Goal: Task Accomplishment & Management: Manage account settings

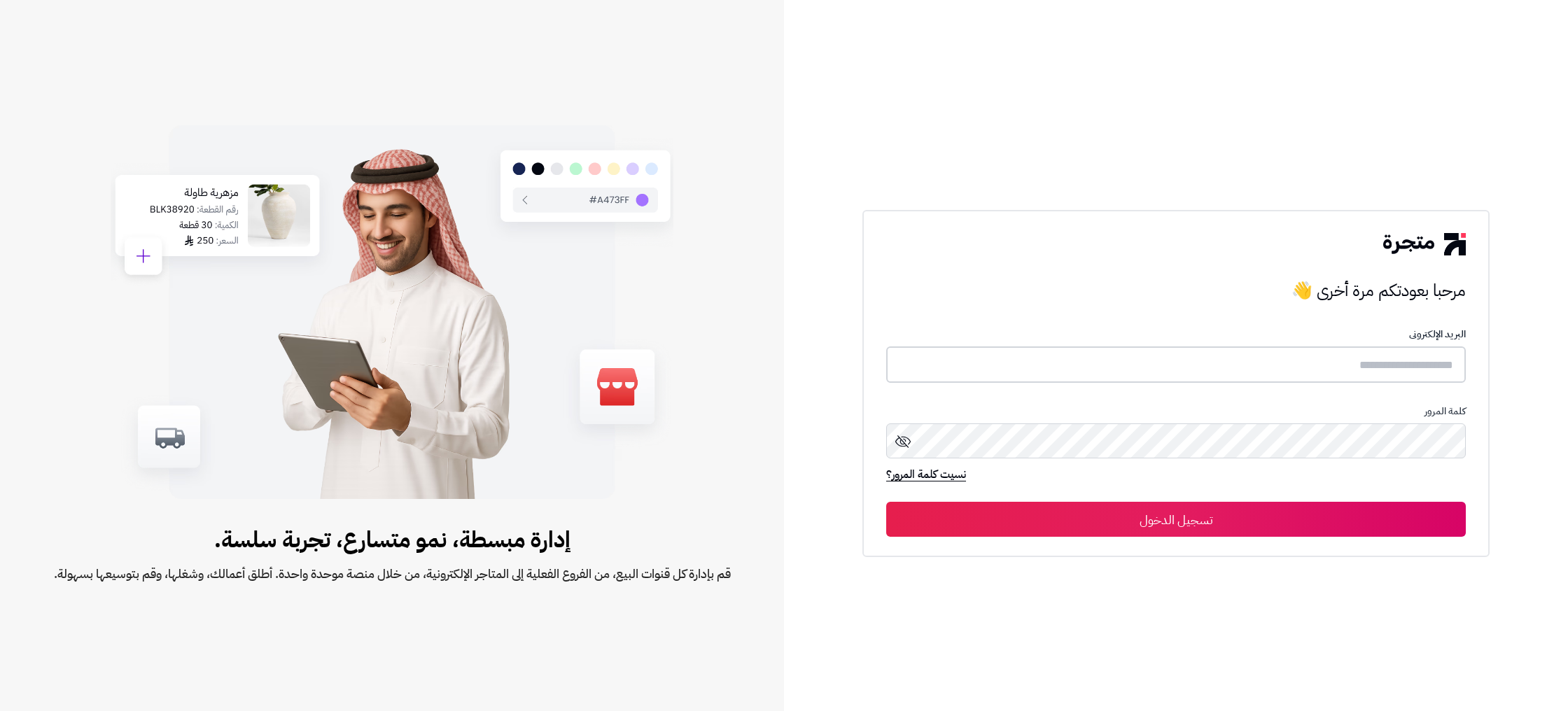
click at [1374, 364] on input "text" at bounding box center [1176, 365] width 580 height 37
paste input "**********"
type input "**********"
click at [1388, 518] on button "تسجيل الدخول" at bounding box center [1176, 519] width 580 height 35
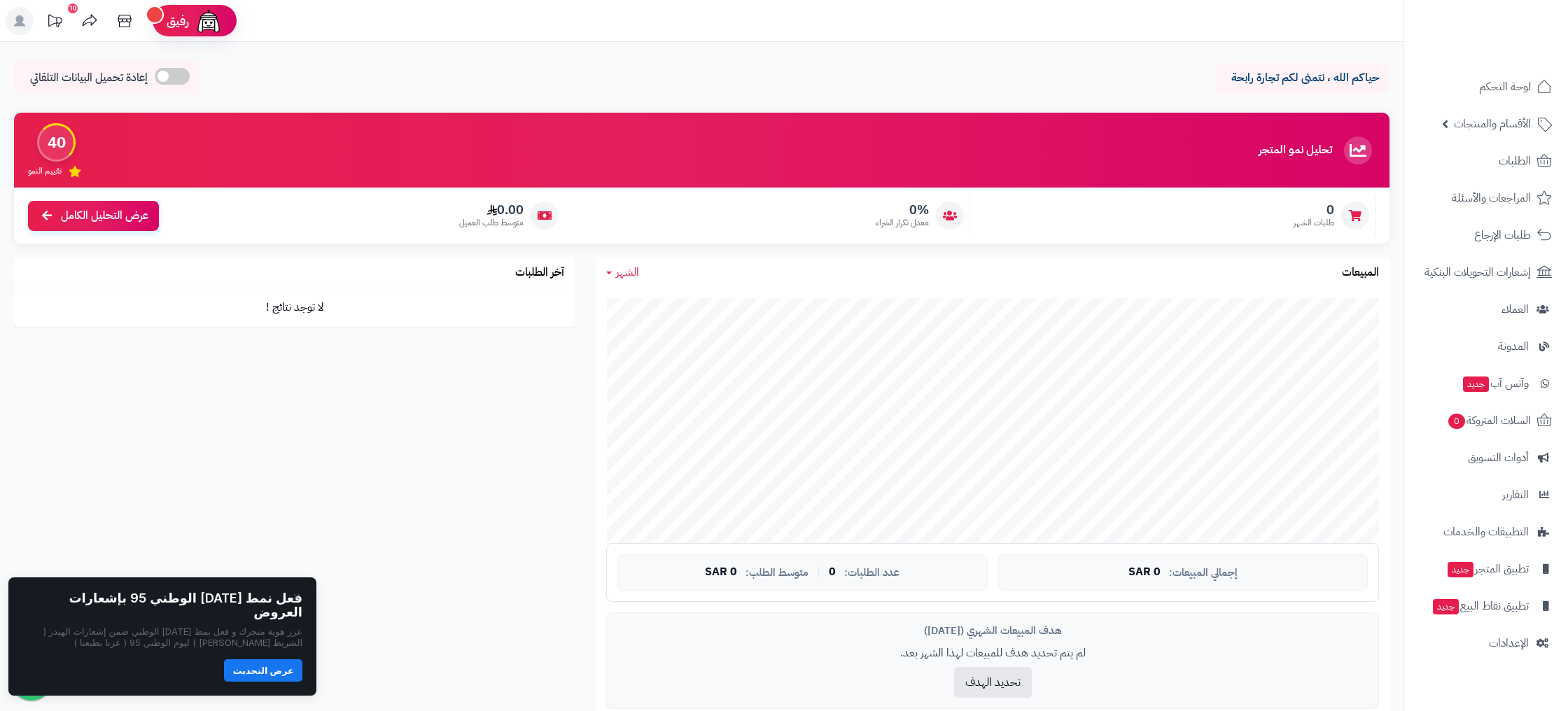
click at [397, 532] on div "تحليل نمو المتجر مرحلة الإطلاق 40 تقييم النمو 0 طلبات الشهر 0% معدل تكرار الشرا…" at bounding box center [702, 428] width 1396 height 632
click at [254, 672] on button "عرض التحديث" at bounding box center [263, 670] width 78 height 22
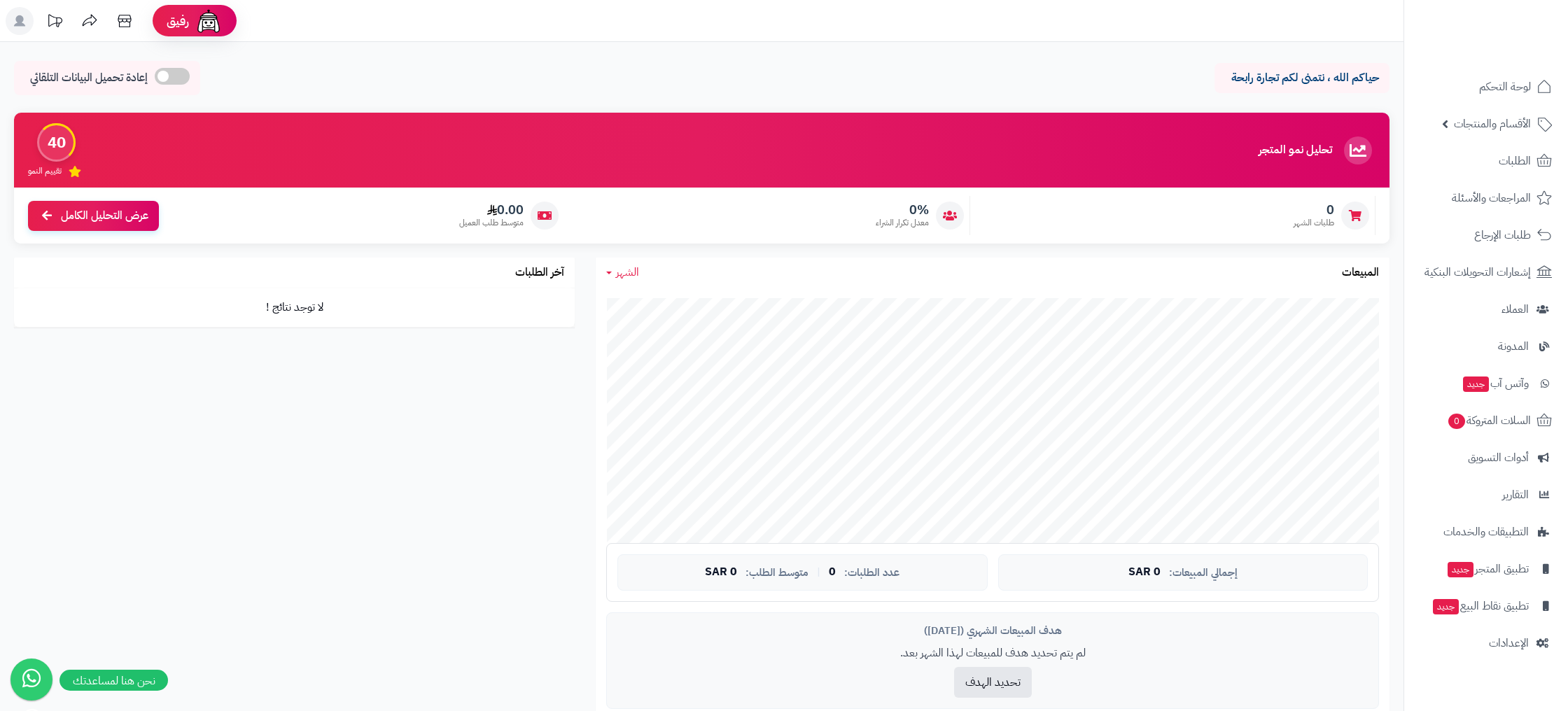
click at [1480, 666] on nav "لوحة التحكم الأقسام والمنتجات المنتجات الأقسام الماركات مواصفات المنتجات مواصفا…" at bounding box center [1486, 373] width 165 height 711
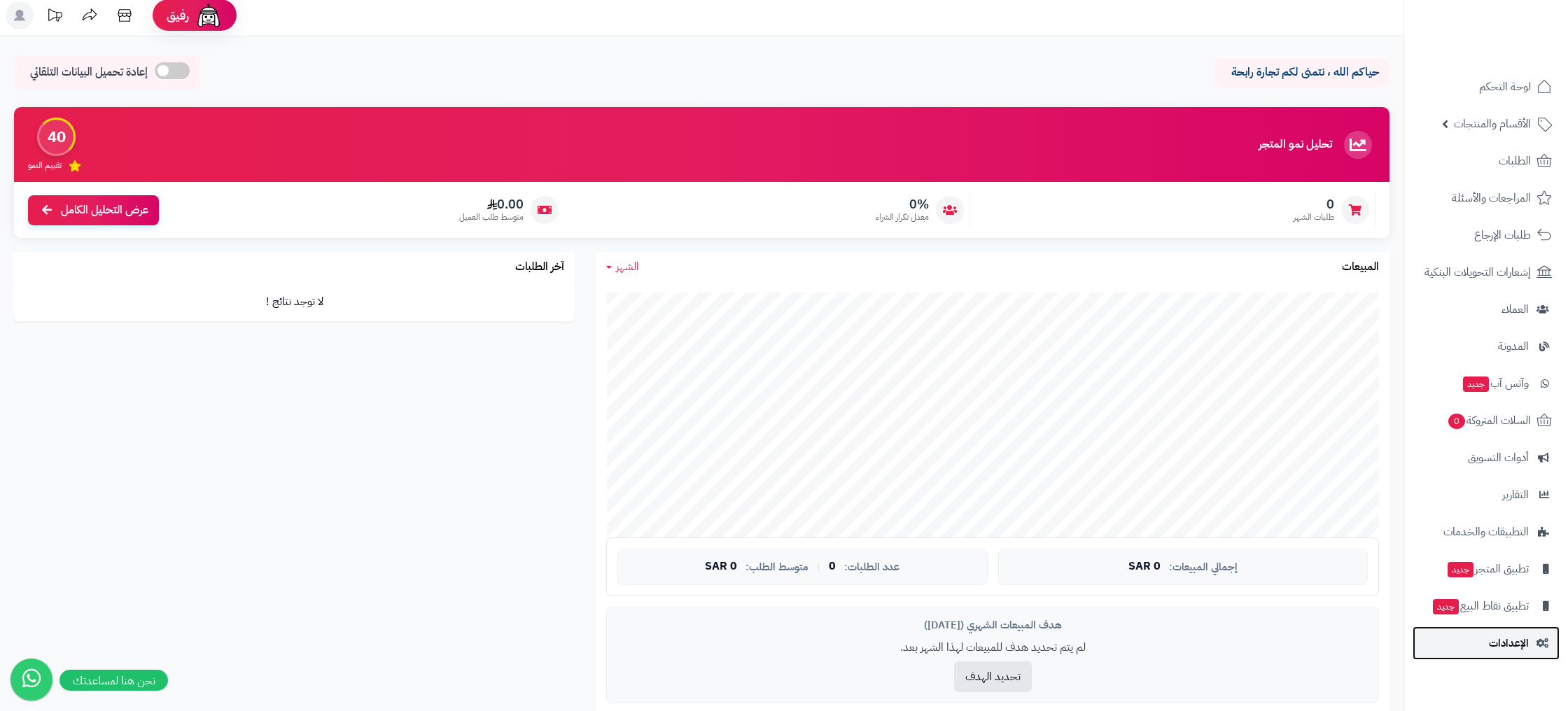
click at [1499, 649] on span "الإعدادات" at bounding box center [1509, 643] width 40 height 20
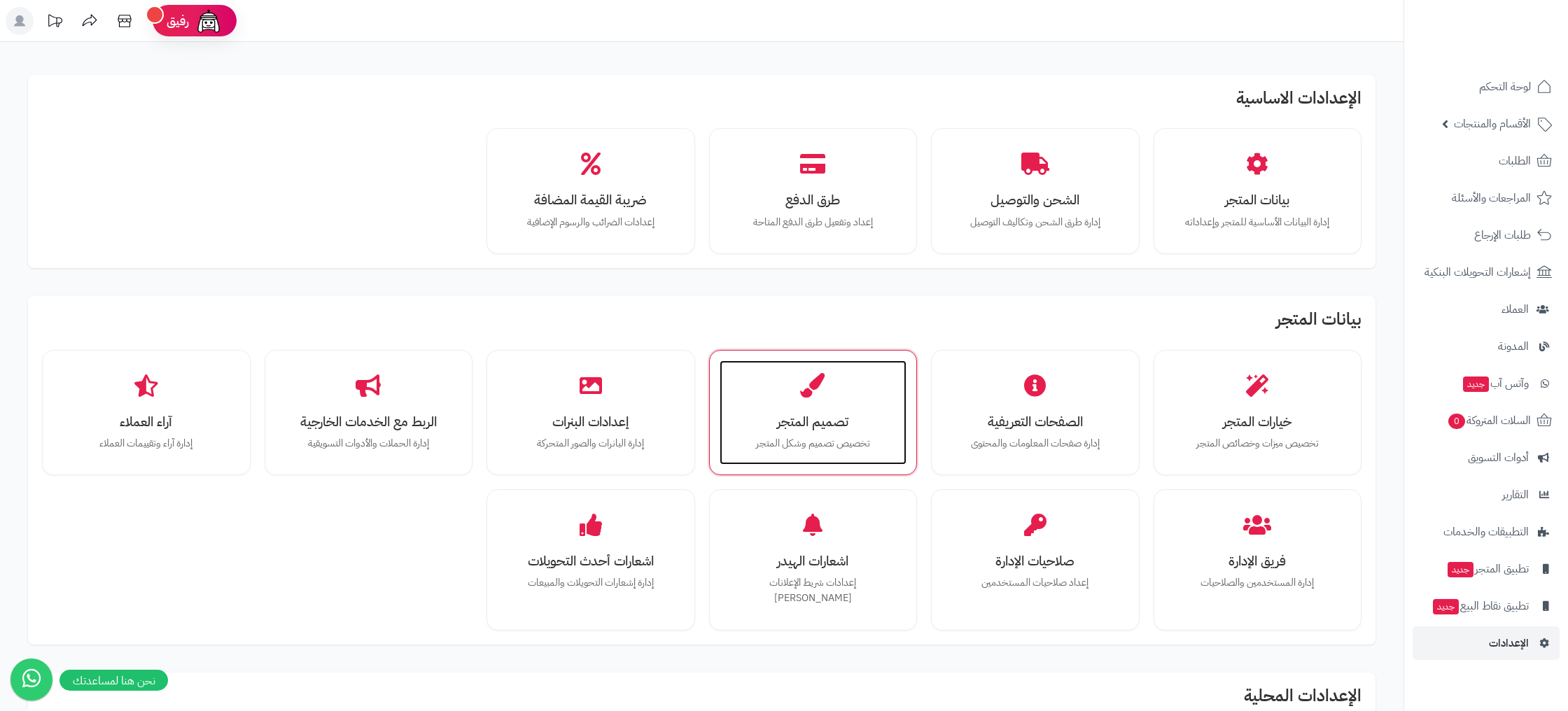
click at [824, 438] on p "تخصيص تصميم وشكل المتجر" at bounding box center [814, 444] width 160 height 15
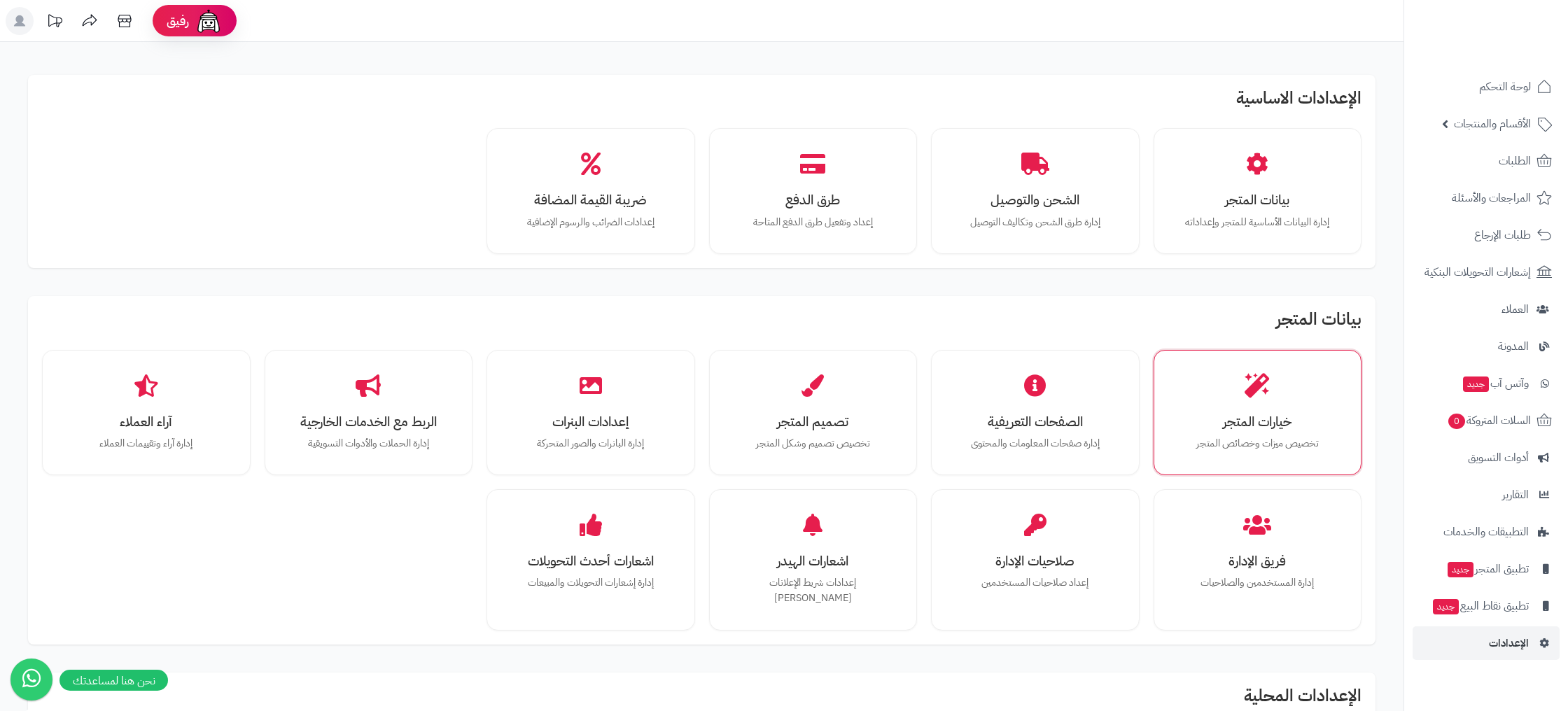
scroll to position [112, 0]
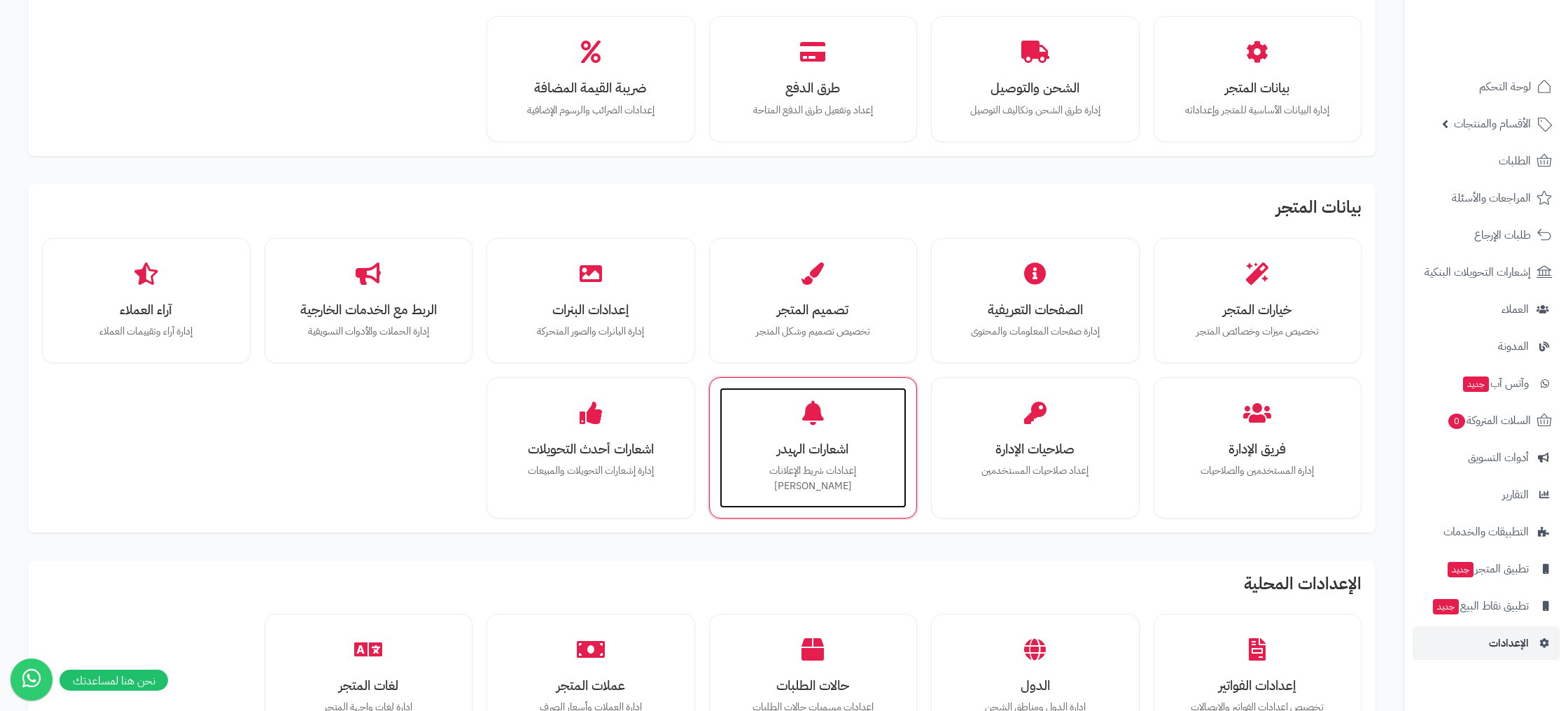
click at [798, 463] on div "اشعارات الهيدر إعدادات شريط الإعلانات [PERSON_NAME]" at bounding box center [813, 447] width 188 height 120
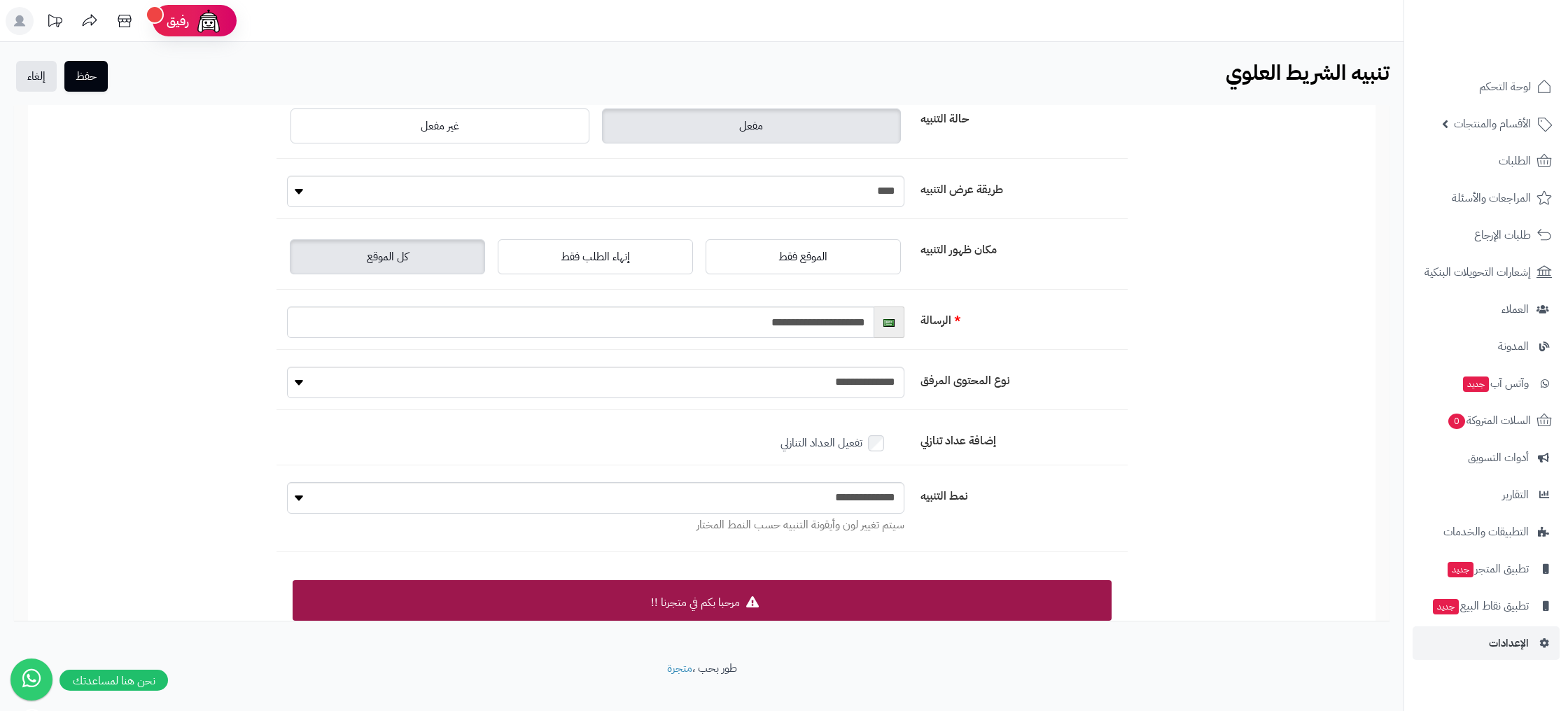
click at [410, 267] on label "كل الموقع" at bounding box center [387, 257] width 195 height 35
